Goal: Ask a question: Seek information or help from site administrators or community

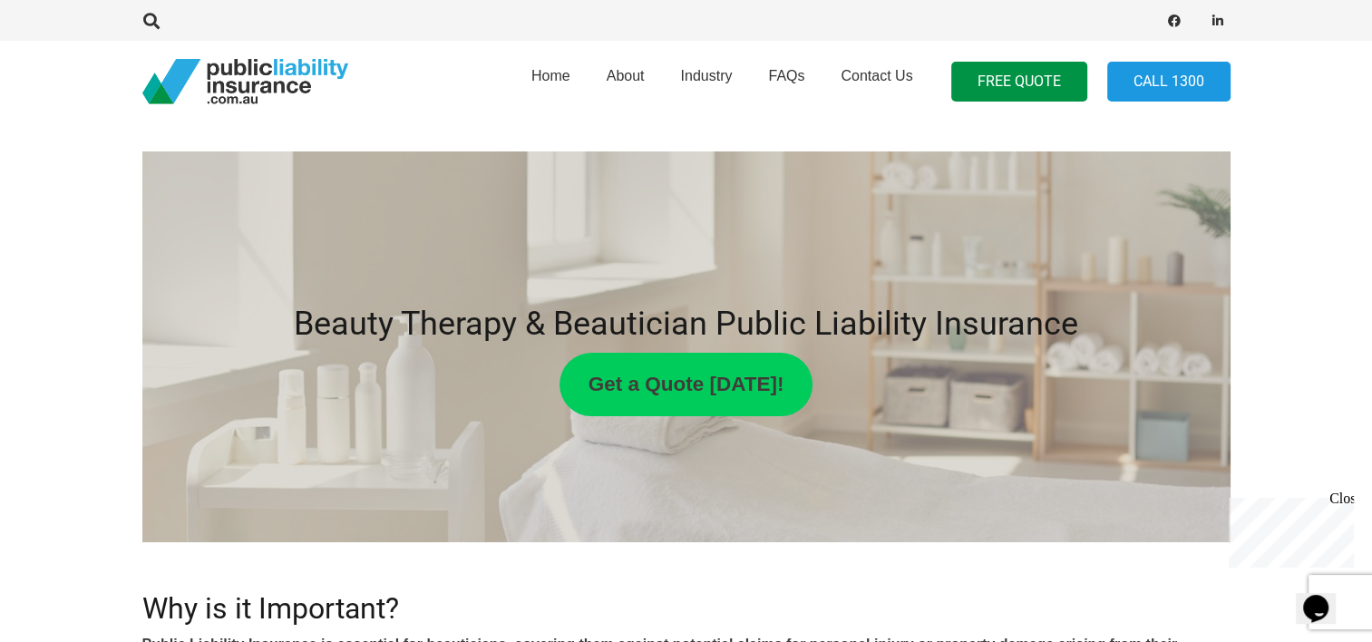
click at [676, 391] on strong "Get a Quote [DATE]!" at bounding box center [687, 384] width 196 height 23
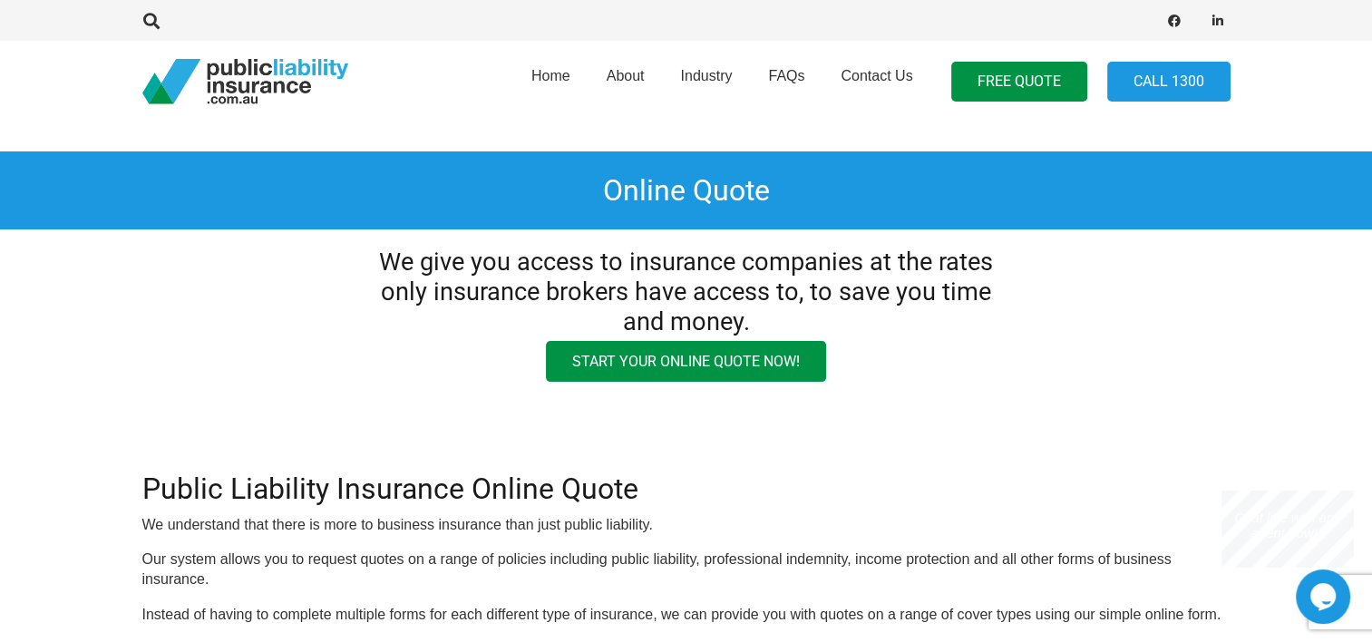
click at [1323, 591] on icon "Chat widget" at bounding box center [1323, 596] width 25 height 27
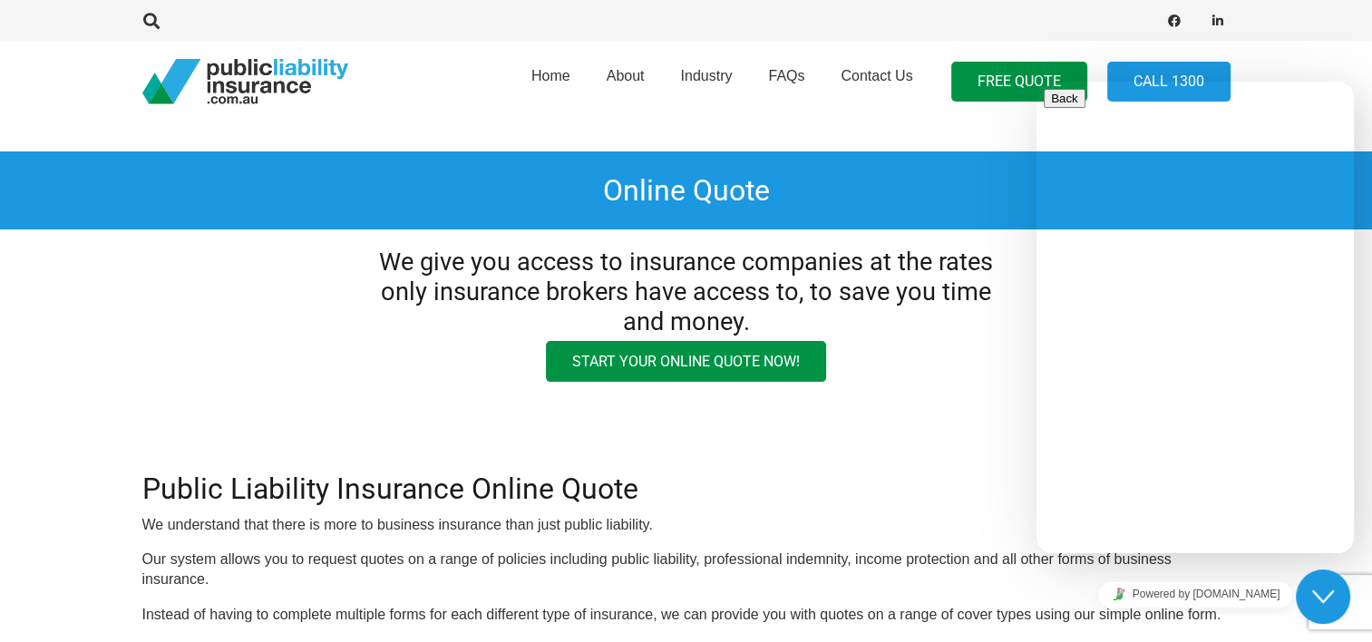
click at [1119, 618] on div "Rate this chat Upload File Insert emoji" at bounding box center [1195, 645] width 303 height 55
click at [1110, 618] on textarea at bounding box center [1126, 625] width 165 height 15
type textarea "Hi. do u have a policy that includes cosmetic [MEDICAL_DATA]?"
click at [907, 482] on h2 "Public Liability Insurance Online Quote" at bounding box center [686, 489] width 1089 height 34
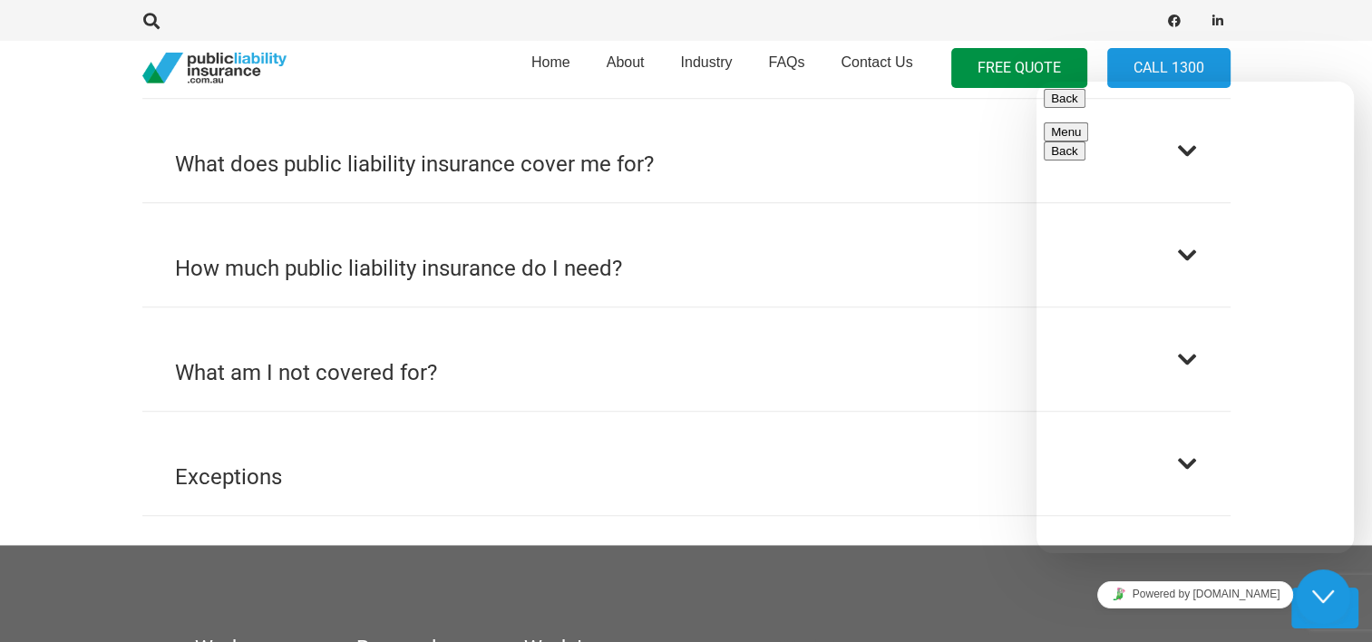
scroll to position [1234, 0]
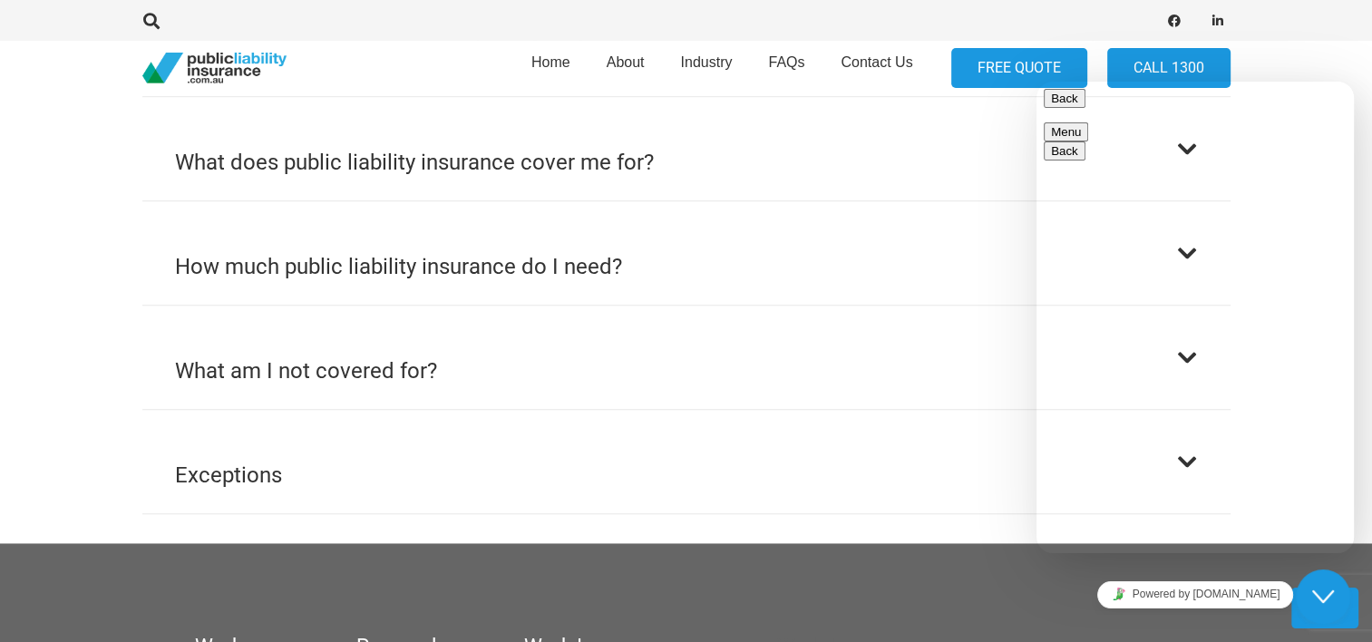
click at [987, 57] on link "FREE QUOTE" at bounding box center [1020, 68] width 136 height 41
